Goal: Find specific page/section: Find specific page/section

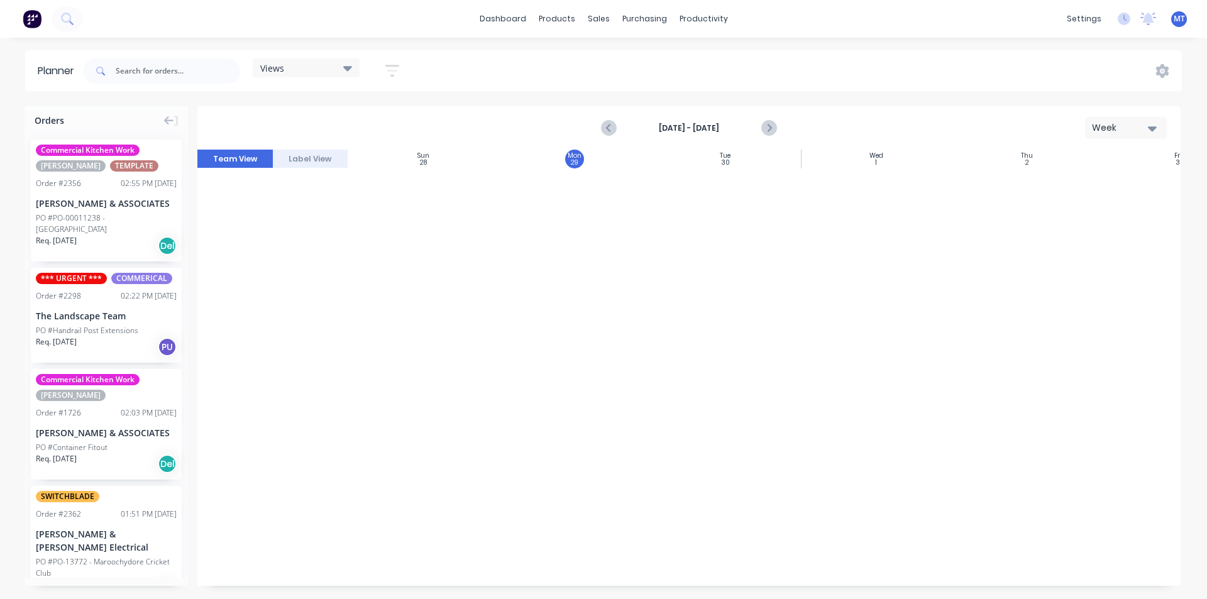
scroll to position [1949, 1]
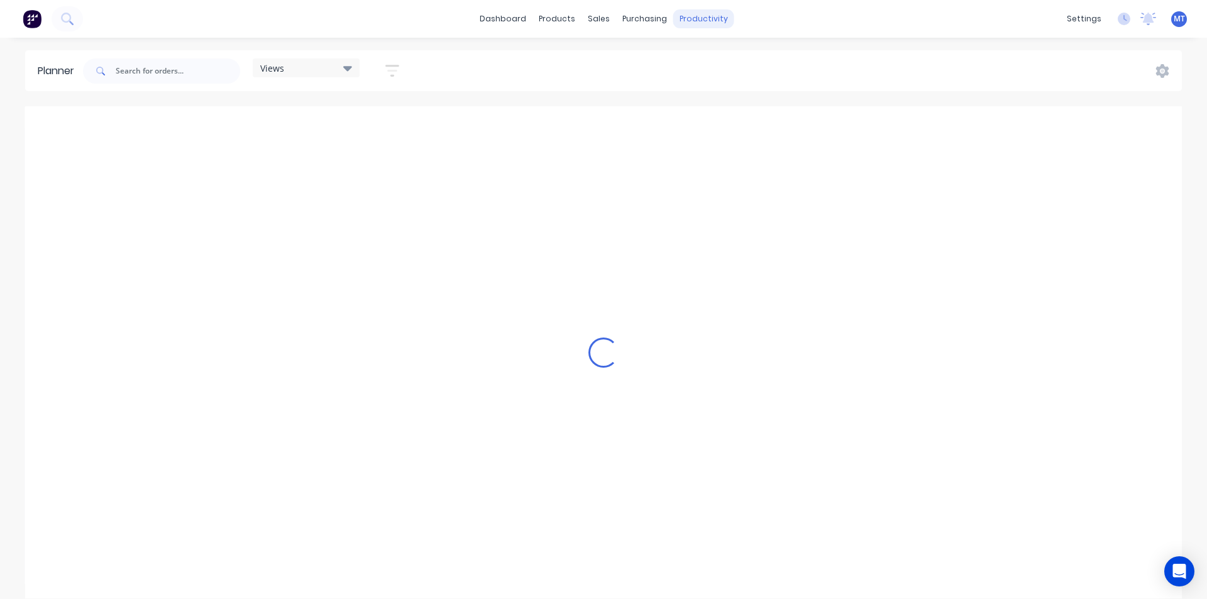
scroll to position [0, 1]
click at [702, 18] on div "productivity" at bounding box center [703, 18] width 61 height 19
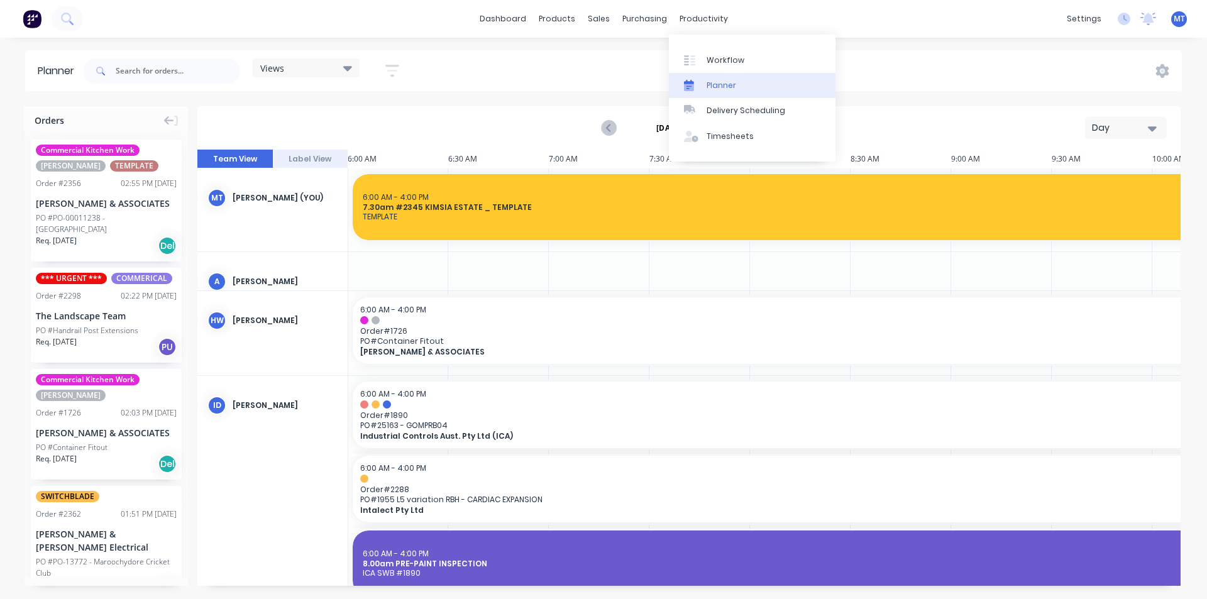
click at [721, 82] on div "Planner" at bounding box center [722, 85] width 30 height 11
click at [1152, 129] on icon "button" at bounding box center [1152, 128] width 9 height 5
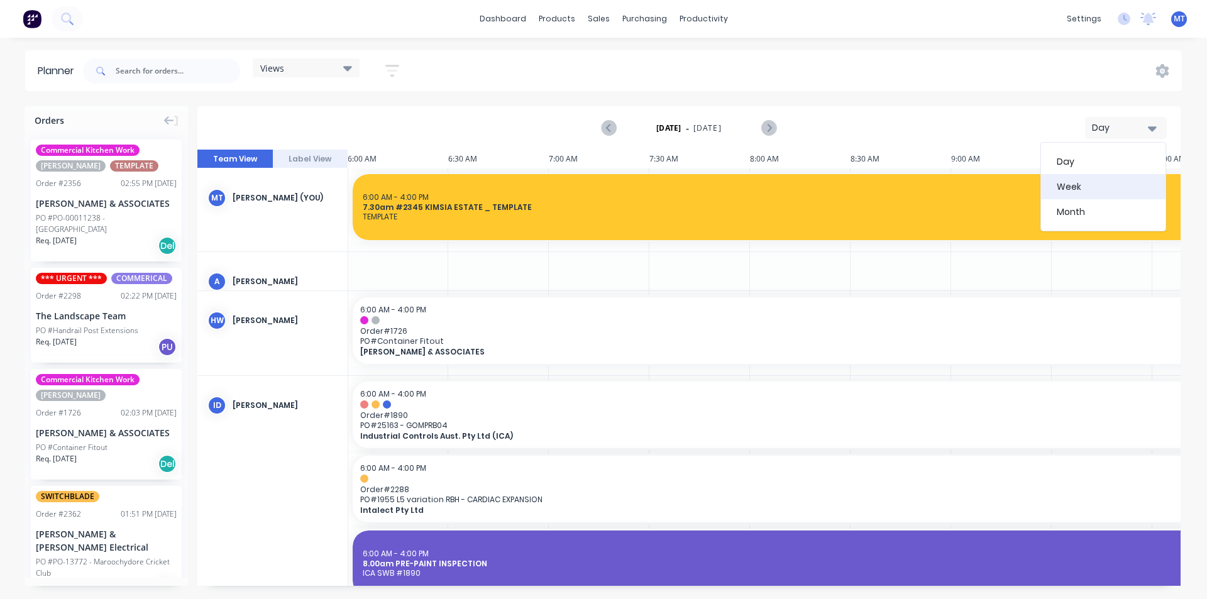
click at [1140, 183] on div "Week" at bounding box center [1103, 186] width 124 height 25
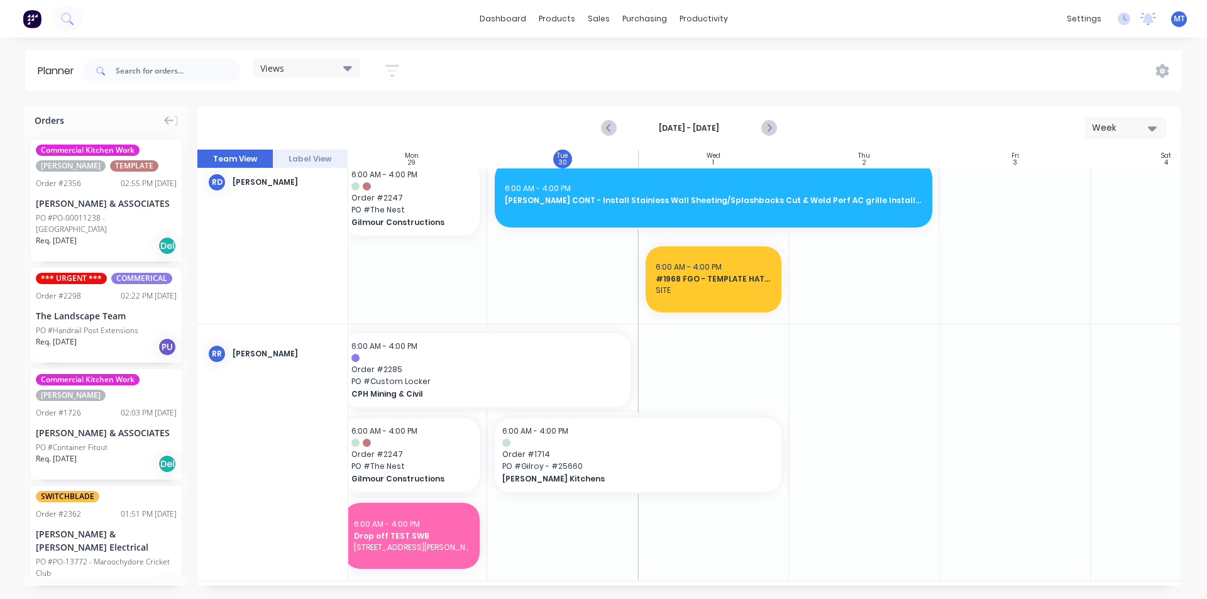
scroll to position [1713, 163]
